Goal: Transaction & Acquisition: Download file/media

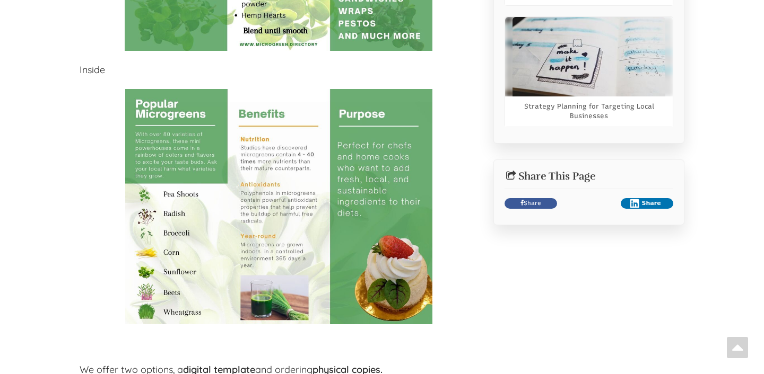
scroll to position [971, 0]
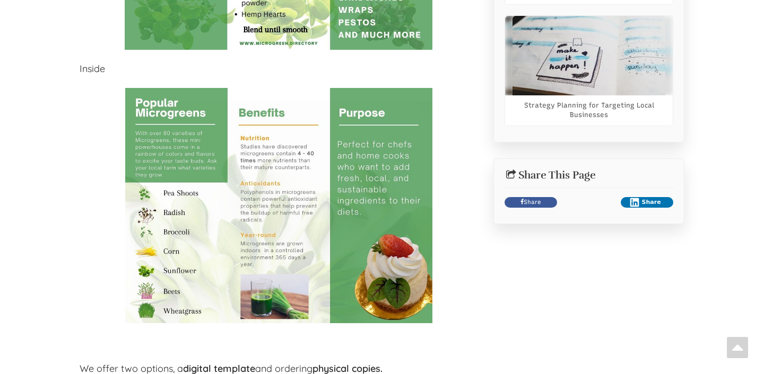
select select "Language Translate Widget"
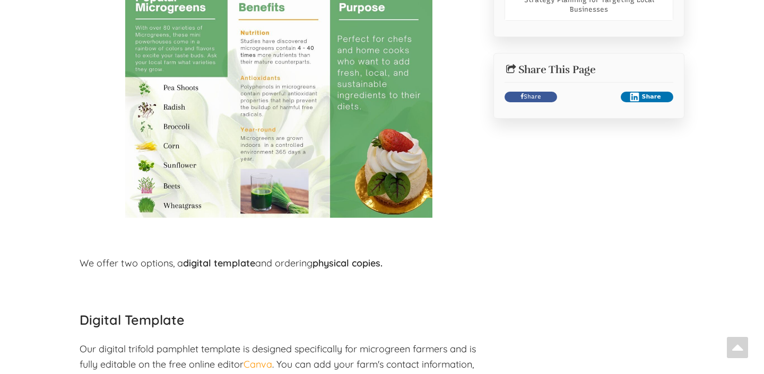
scroll to position [1077, 0]
click at [291, 109] on img at bounding box center [278, 99] width 307 height 235
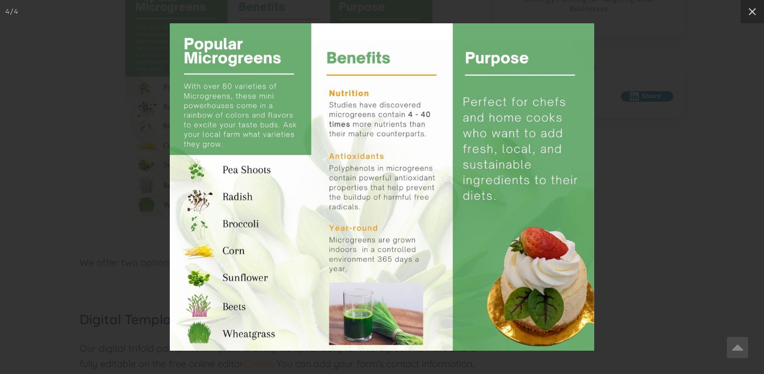
click at [91, 54] on div at bounding box center [382, 187] width 764 height 374
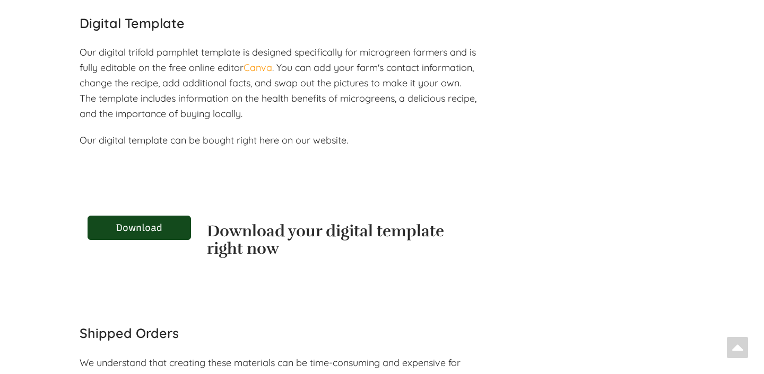
scroll to position [1386, 0]
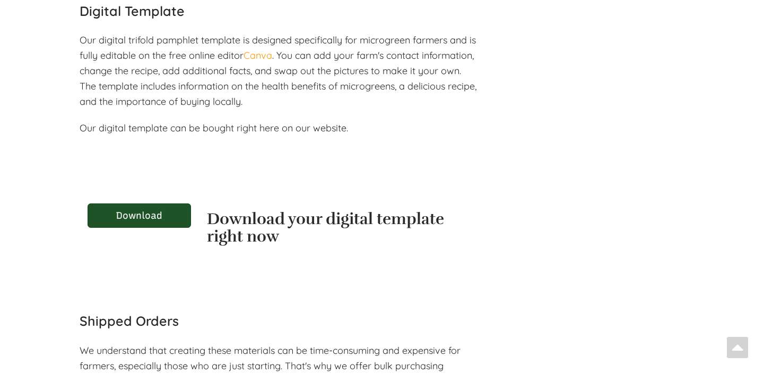
click at [142, 219] on link "Download" at bounding box center [138, 216] width 103 height 24
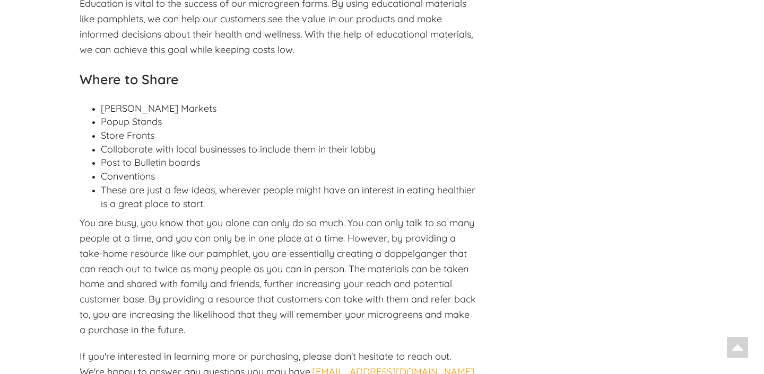
scroll to position [2190, 0]
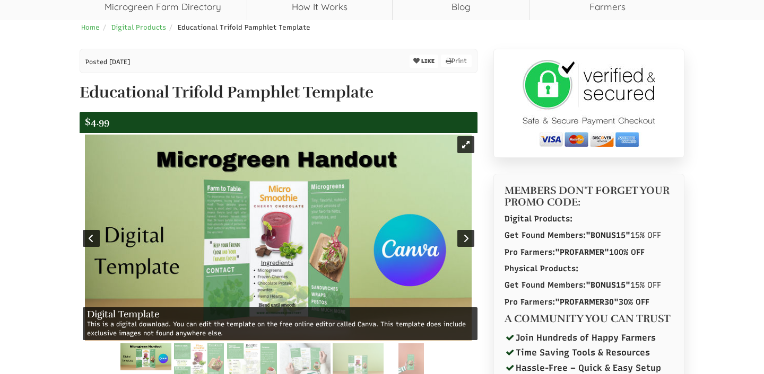
select select "Language Translate Widget"
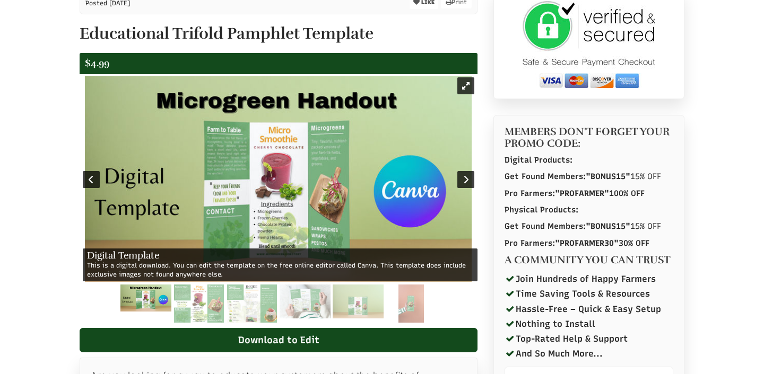
scroll to position [170, 0]
